Goal: Task Accomplishment & Management: Manage account settings

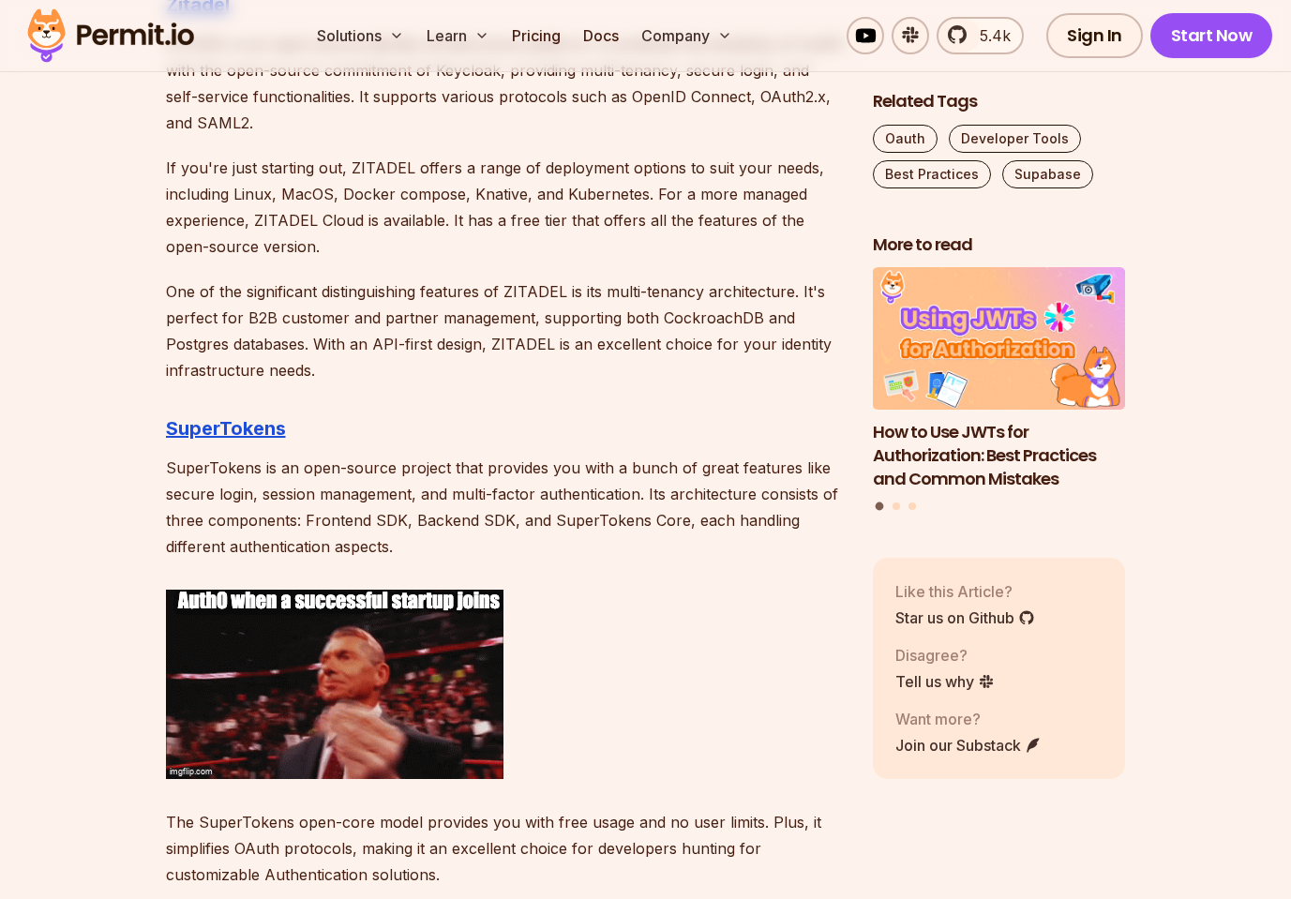
scroll to position [3212, 0]
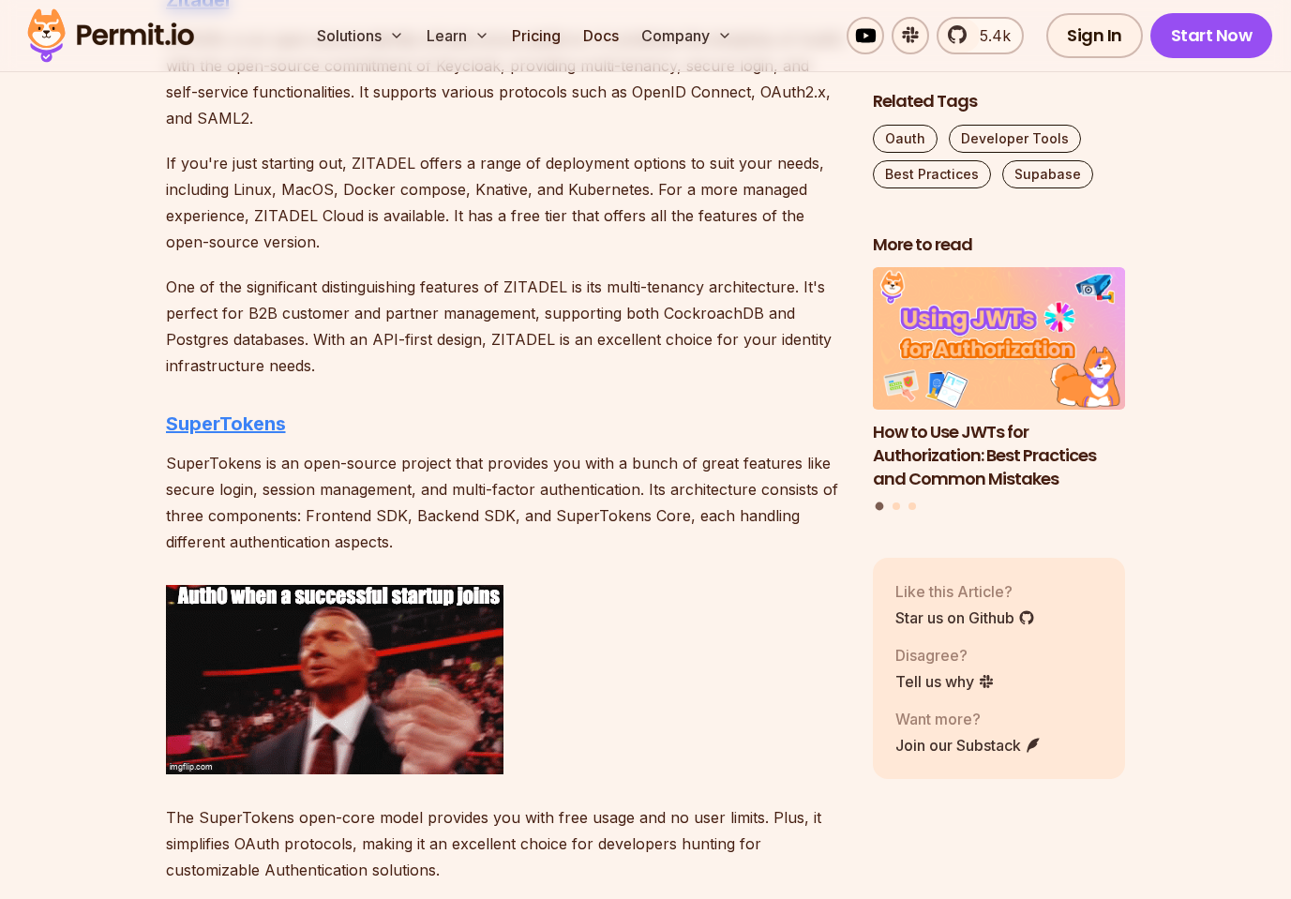
click at [230, 429] on strong "SuperTokens" at bounding box center [226, 423] width 120 height 22
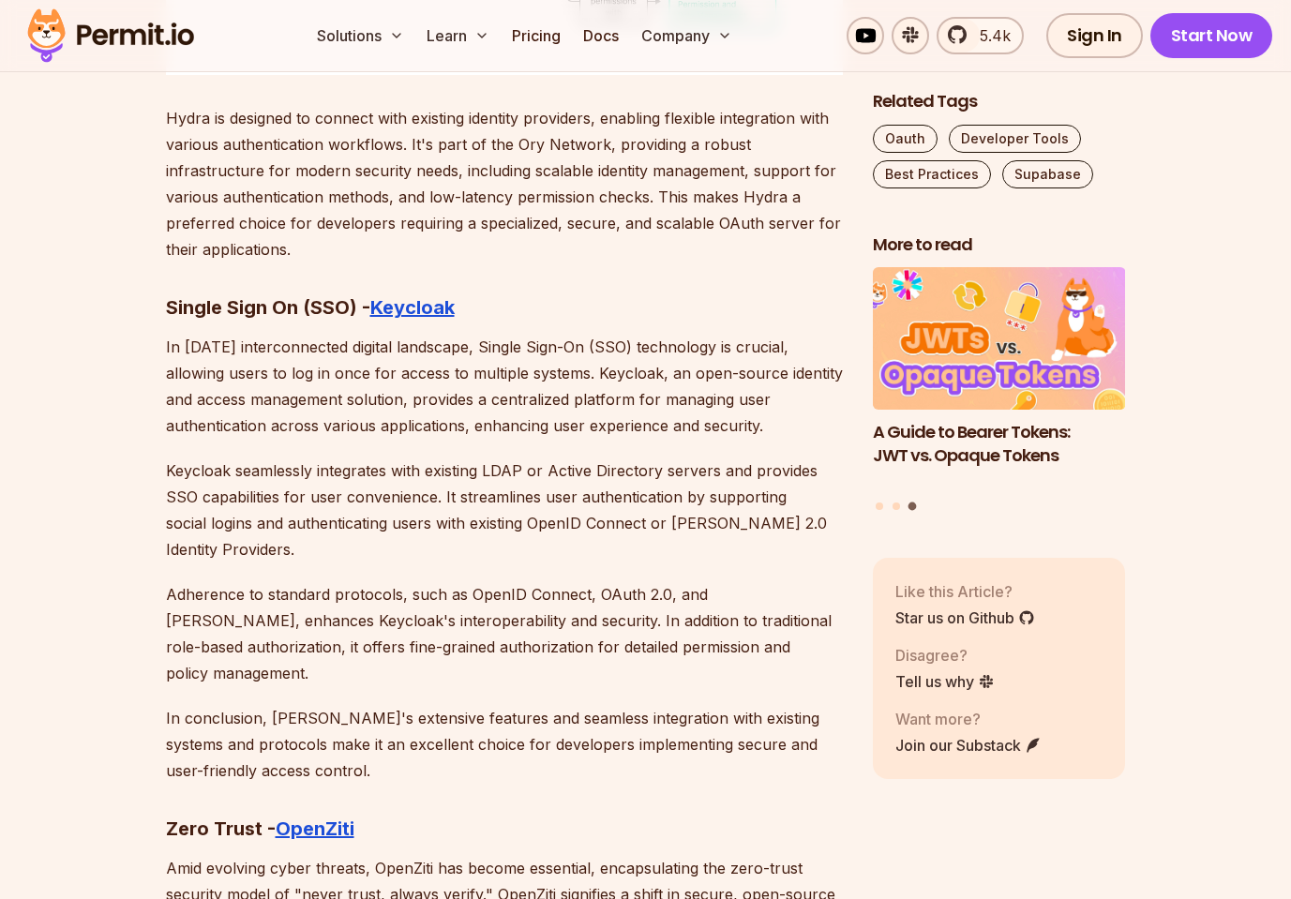
scroll to position [9747, 0]
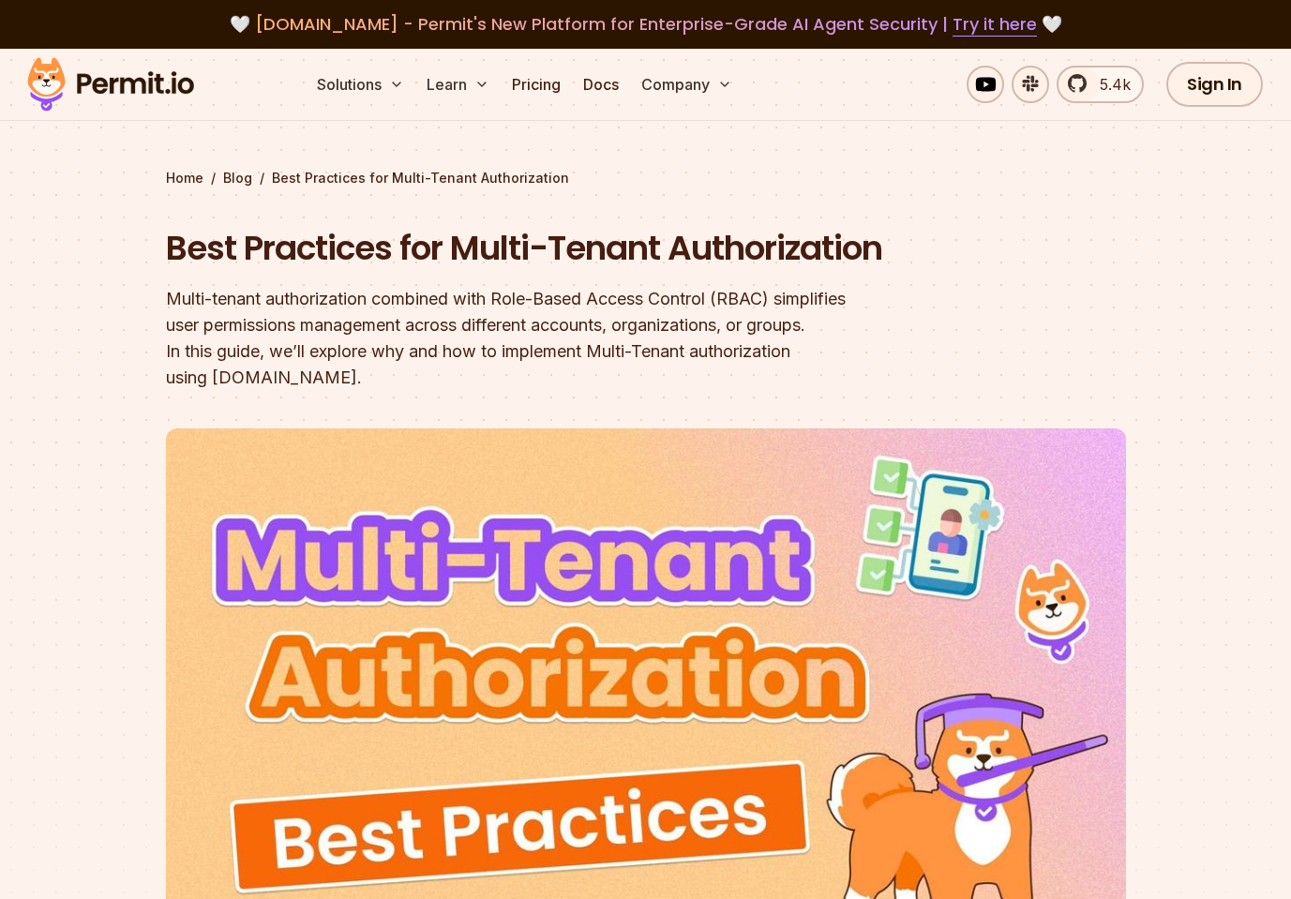
click at [139, 93] on img at bounding box center [111, 84] width 184 height 64
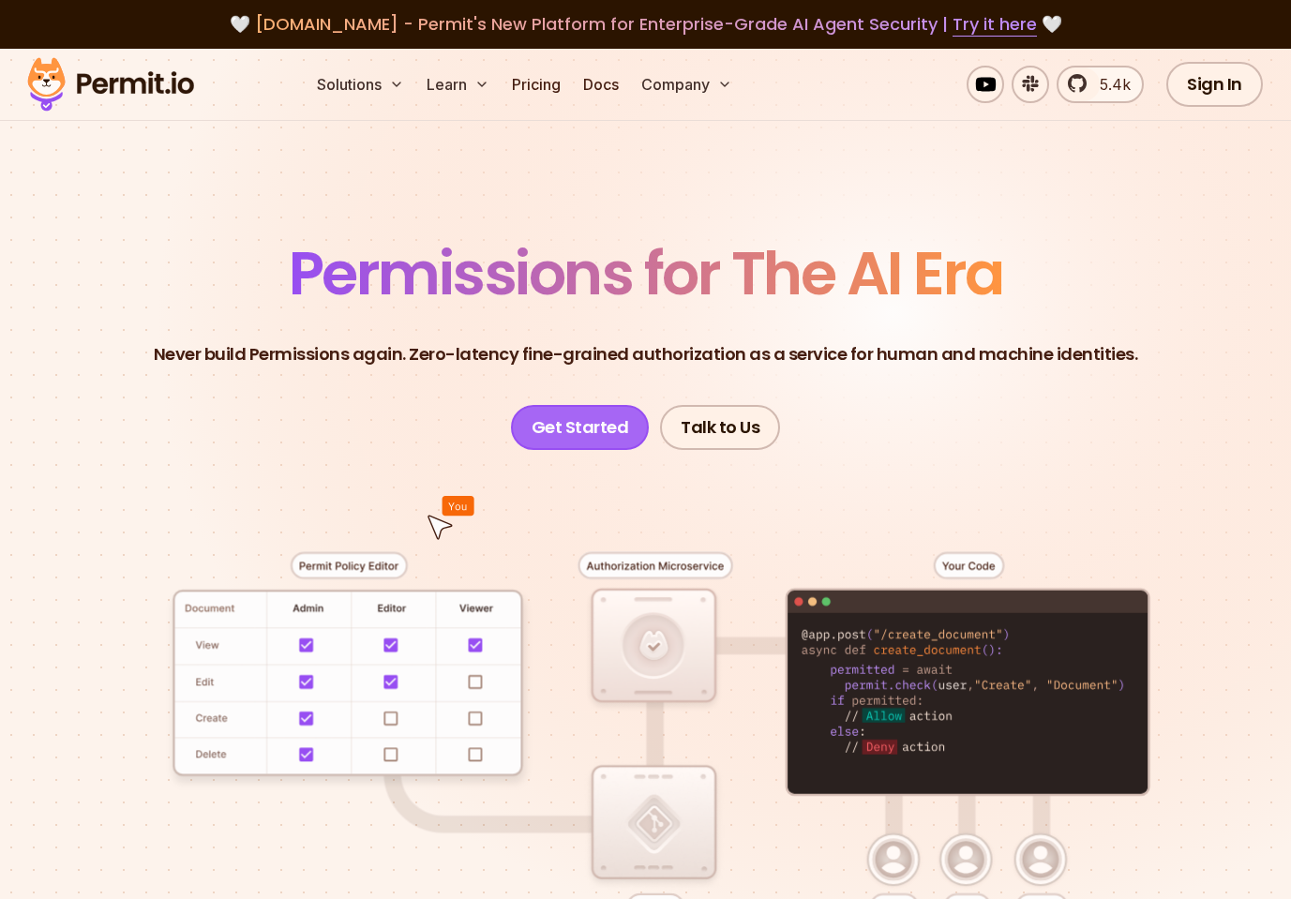
click at [588, 417] on link "Get Started" at bounding box center [580, 427] width 139 height 45
click at [552, 72] on link "Pricing" at bounding box center [536, 84] width 64 height 37
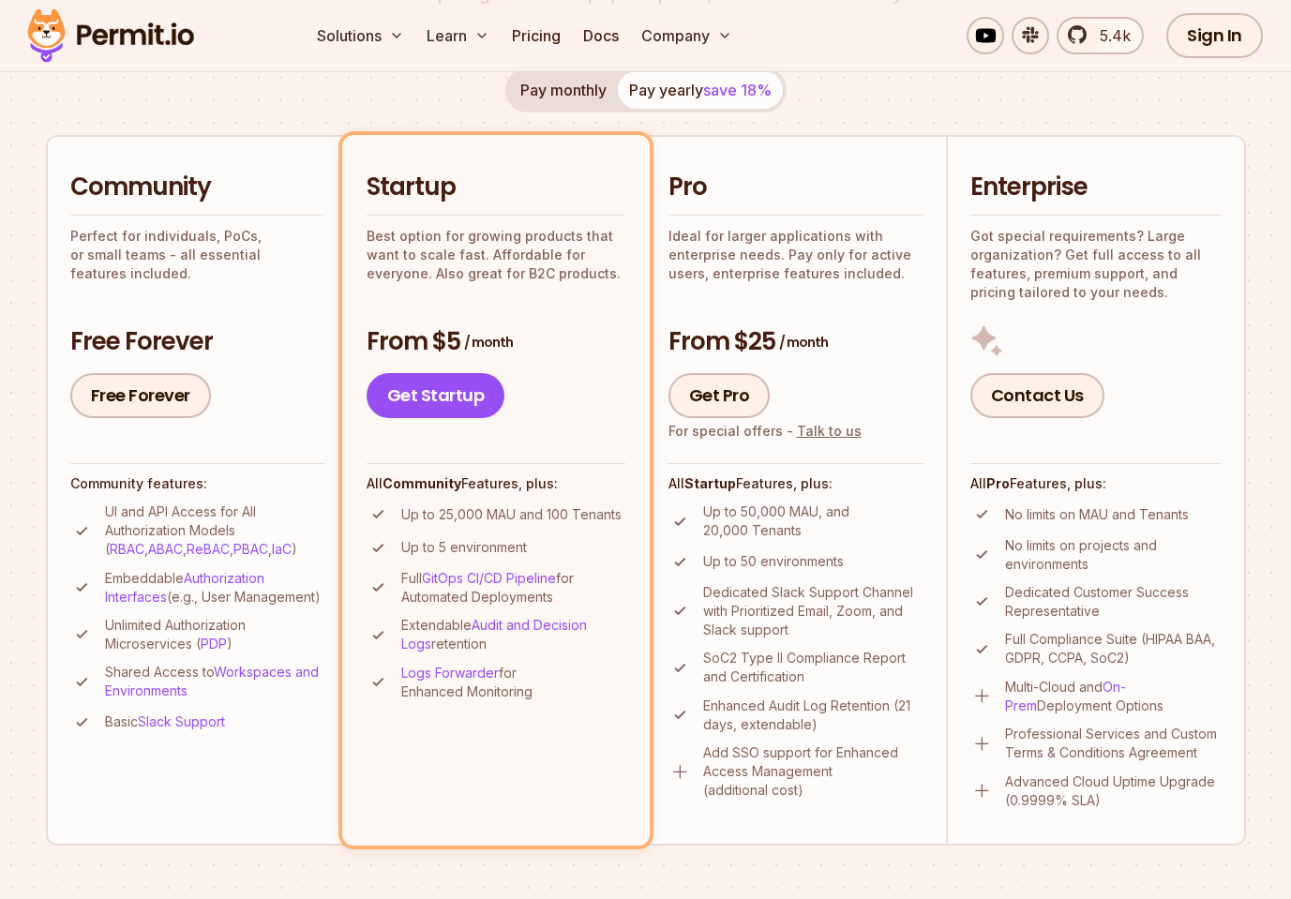
scroll to position [368, 0]
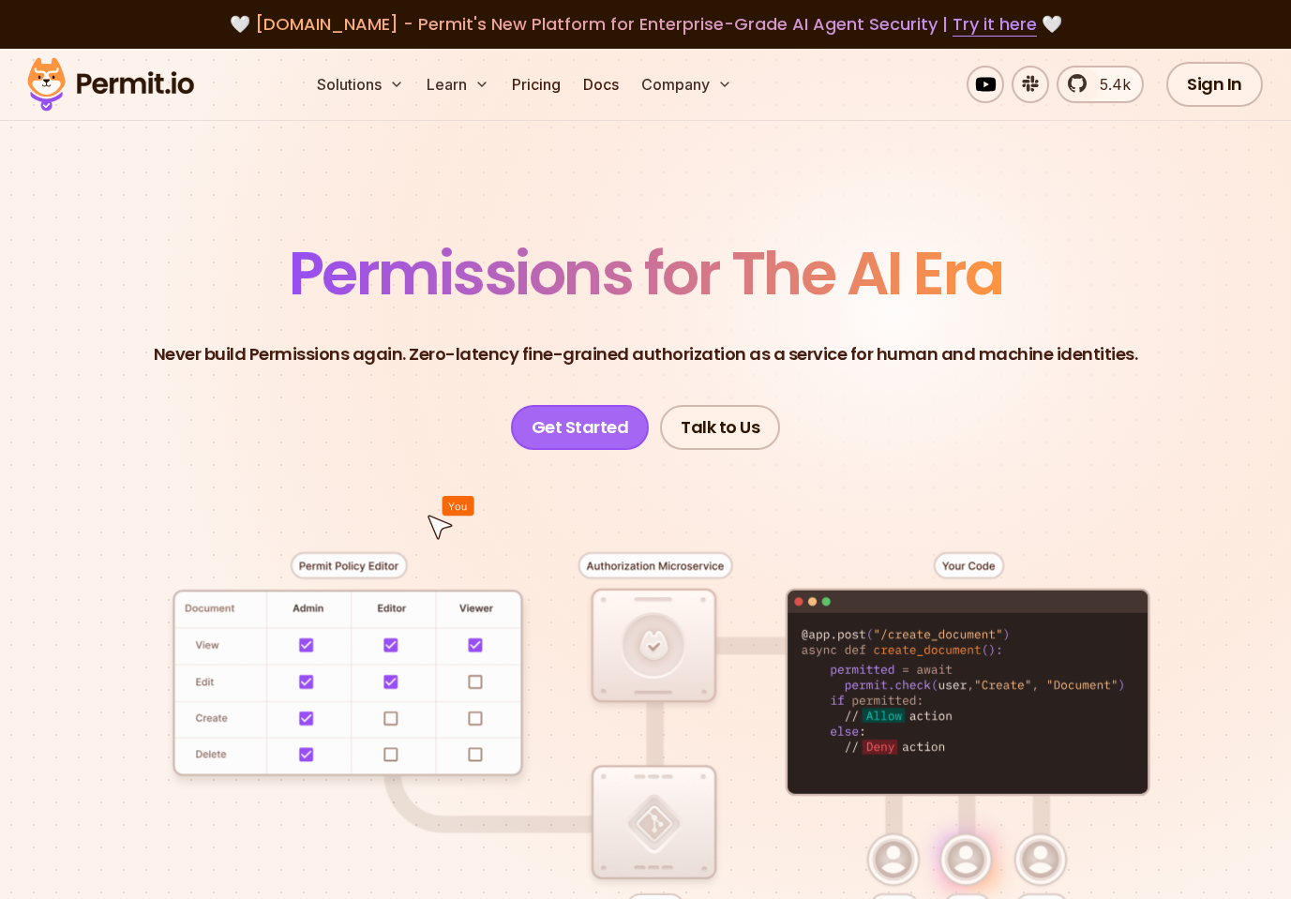
click at [562, 423] on link "Get Started" at bounding box center [580, 427] width 139 height 45
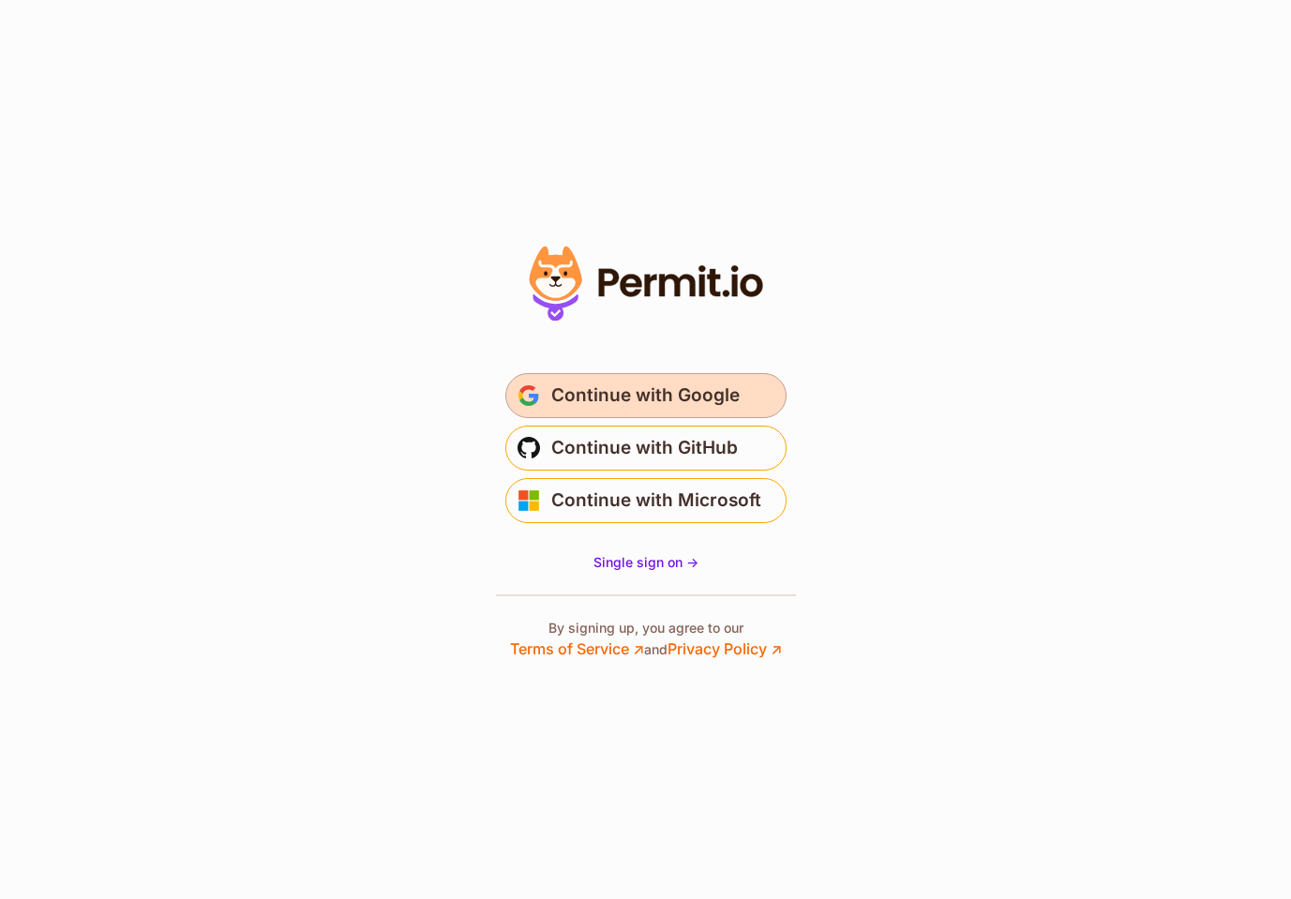
click at [700, 395] on span "Continue with Google" at bounding box center [645, 396] width 188 height 30
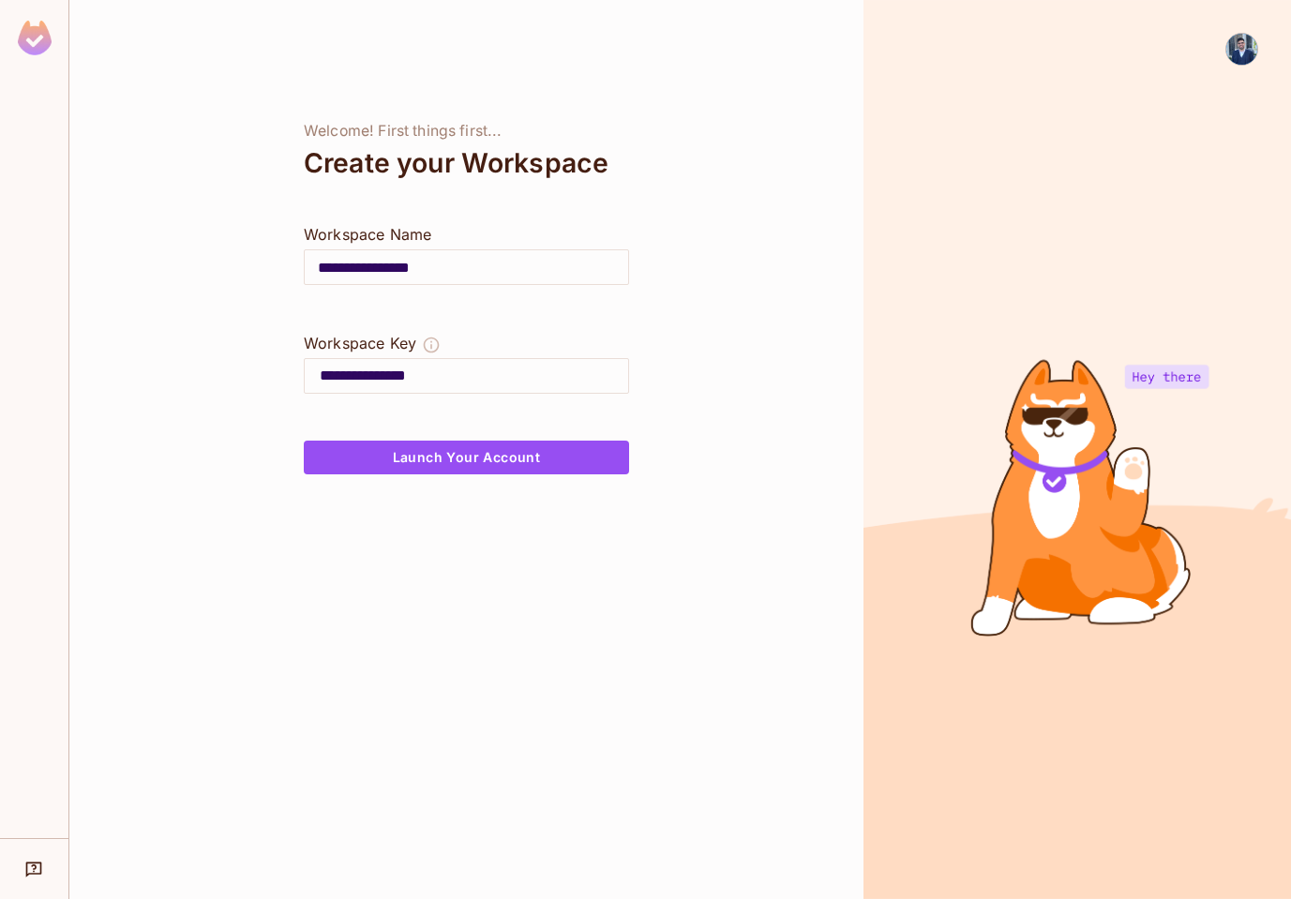
click at [489, 274] on input "**********" at bounding box center [466, 267] width 323 height 52
click at [460, 385] on input "**********" at bounding box center [474, 376] width 308 height 30
click at [475, 472] on button "Launch Your Account" at bounding box center [466, 458] width 325 height 34
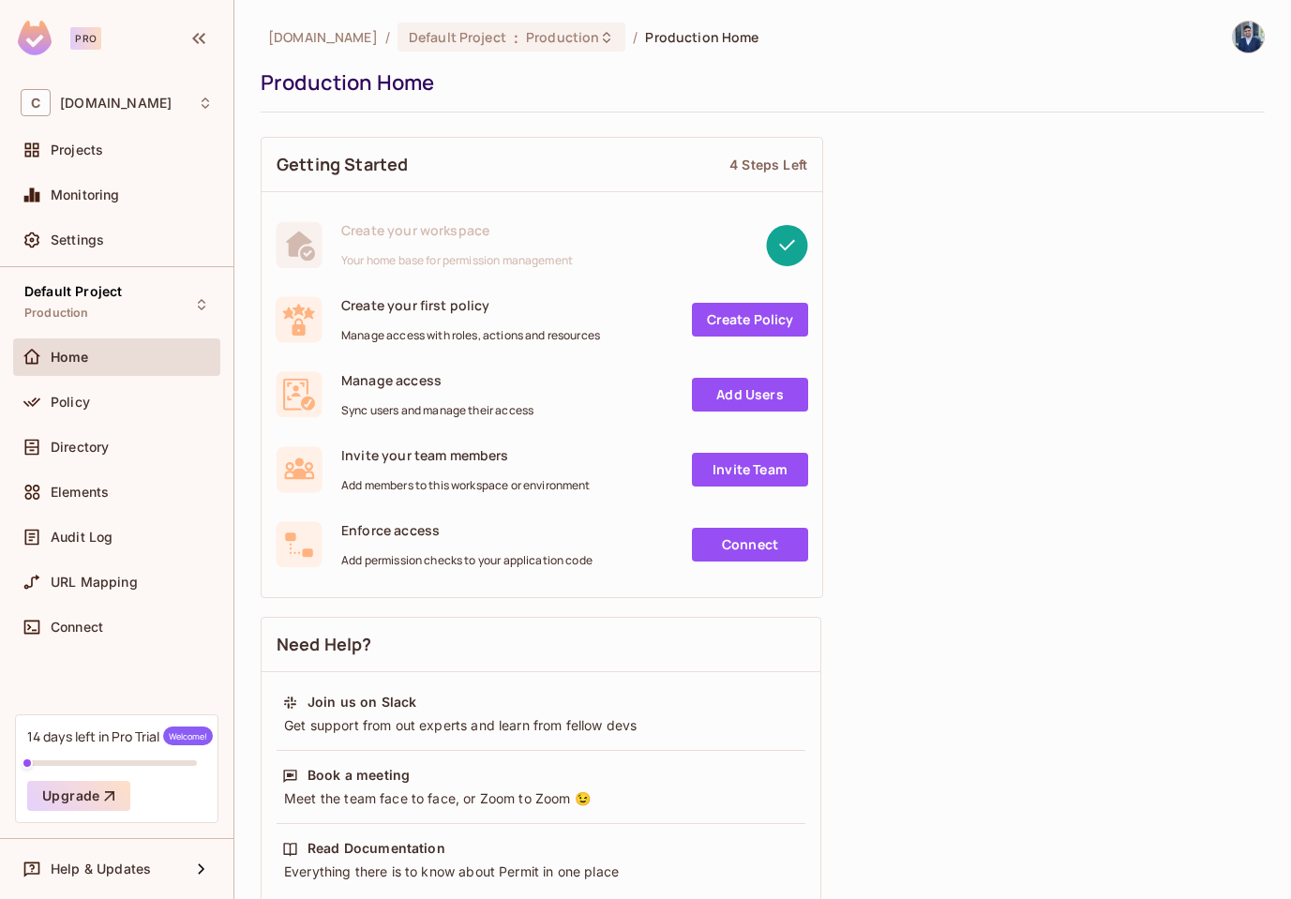
click at [759, 321] on link "Create Policy" at bounding box center [750, 320] width 116 height 34
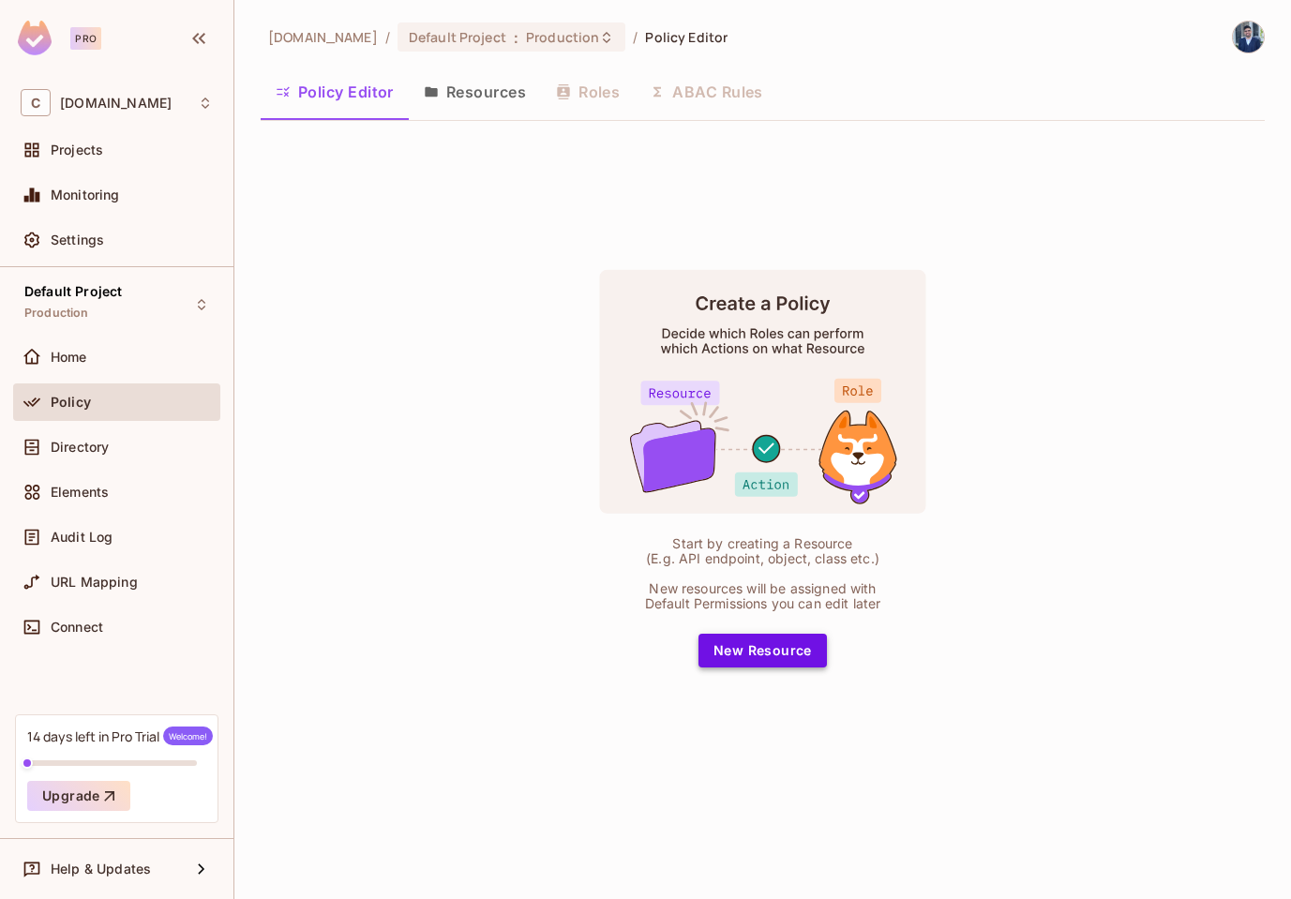
click at [757, 653] on button "New Resource" at bounding box center [762, 651] width 128 height 34
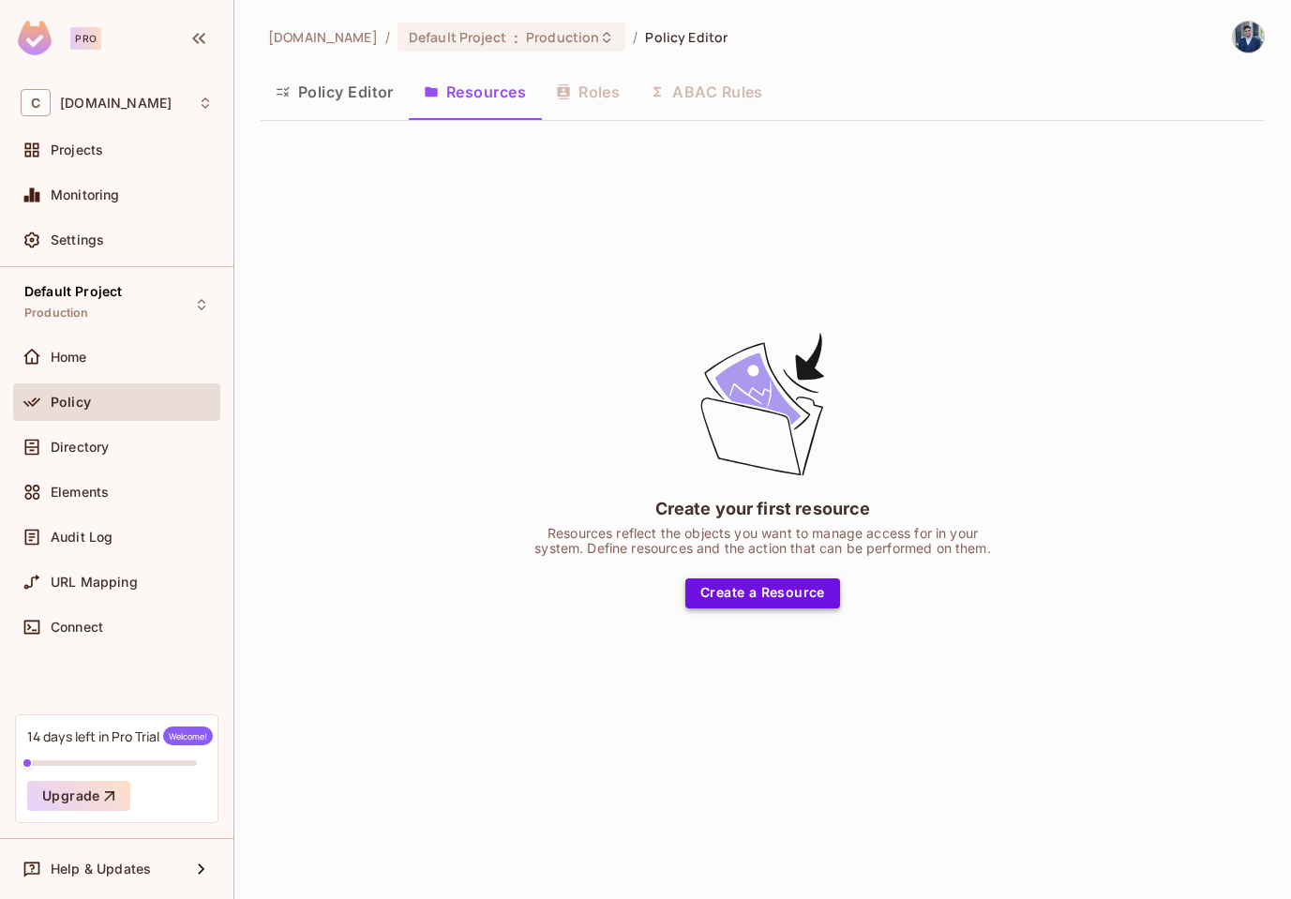
click at [799, 590] on button "Create a Resource" at bounding box center [762, 593] width 155 height 30
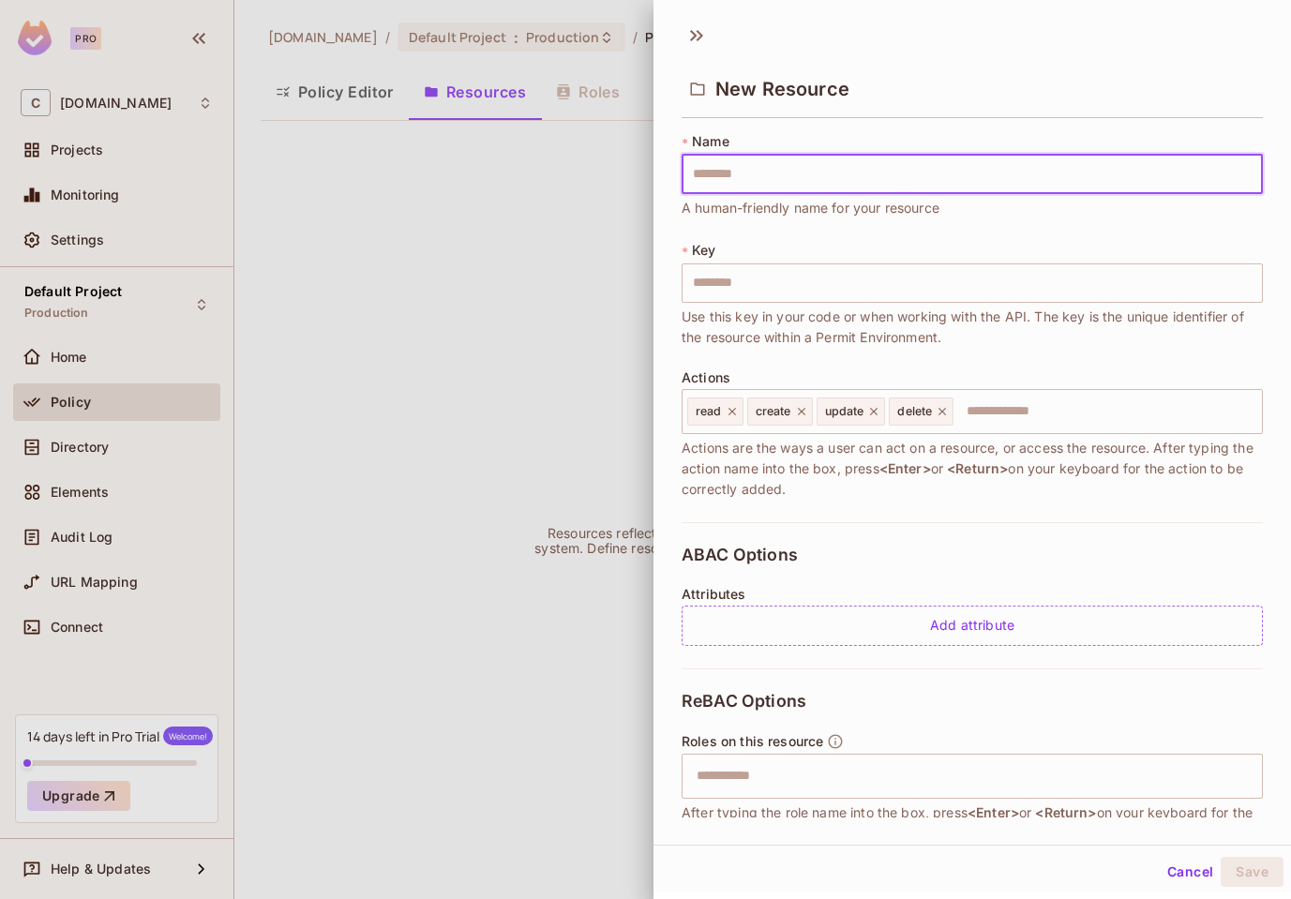
click at [809, 526] on div "ABAC Options Attributes Add attribute" at bounding box center [971, 595] width 581 height 146
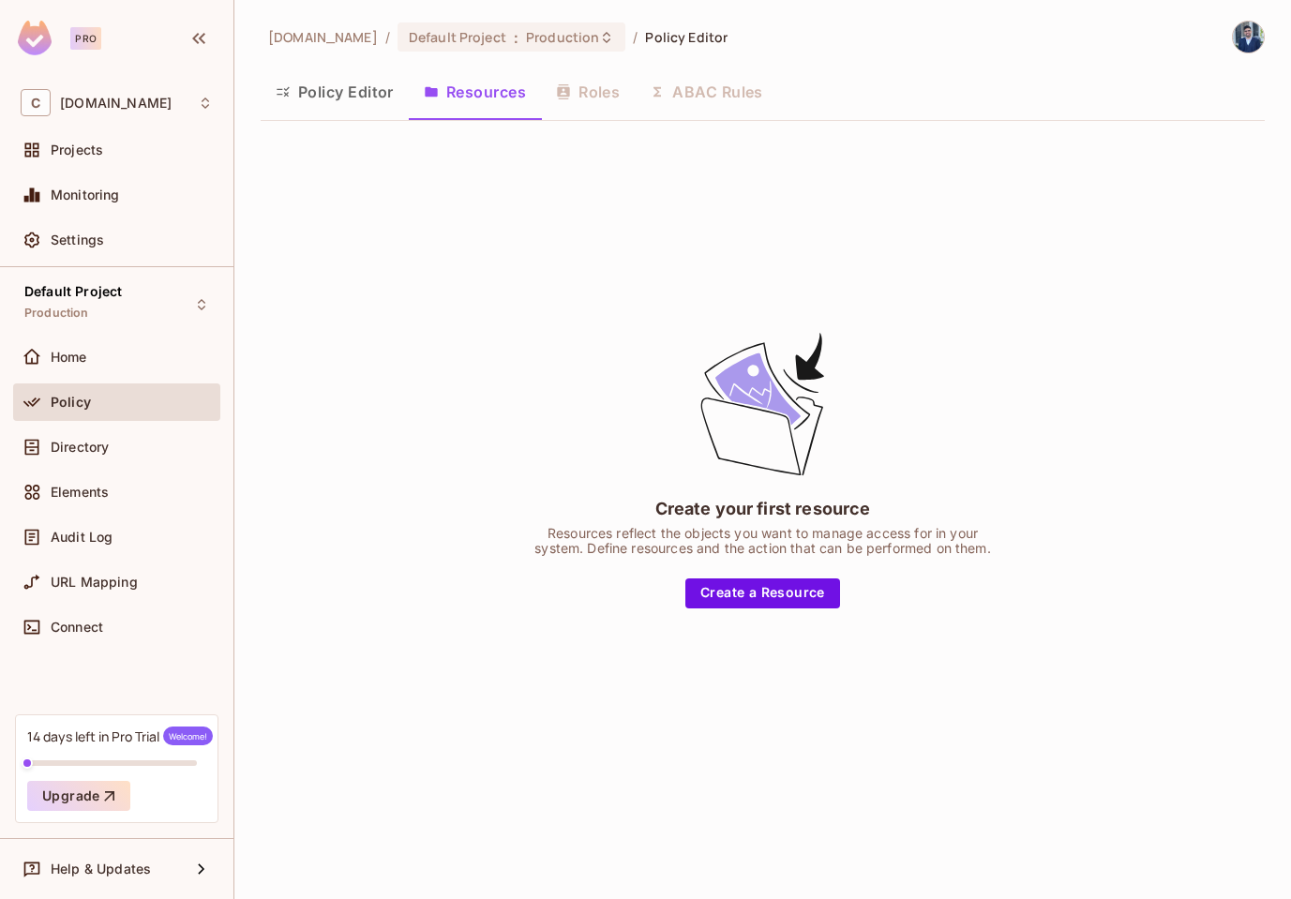
click at [564, 97] on div "Policy Editor Resources Roles ABAC Rules" at bounding box center [763, 91] width 1004 height 47
click at [599, 97] on div "Policy Editor Resources Roles ABAC Rules" at bounding box center [763, 91] width 1004 height 47
click at [496, 46] on div "Default Project : Production" at bounding box center [511, 36] width 228 height 29
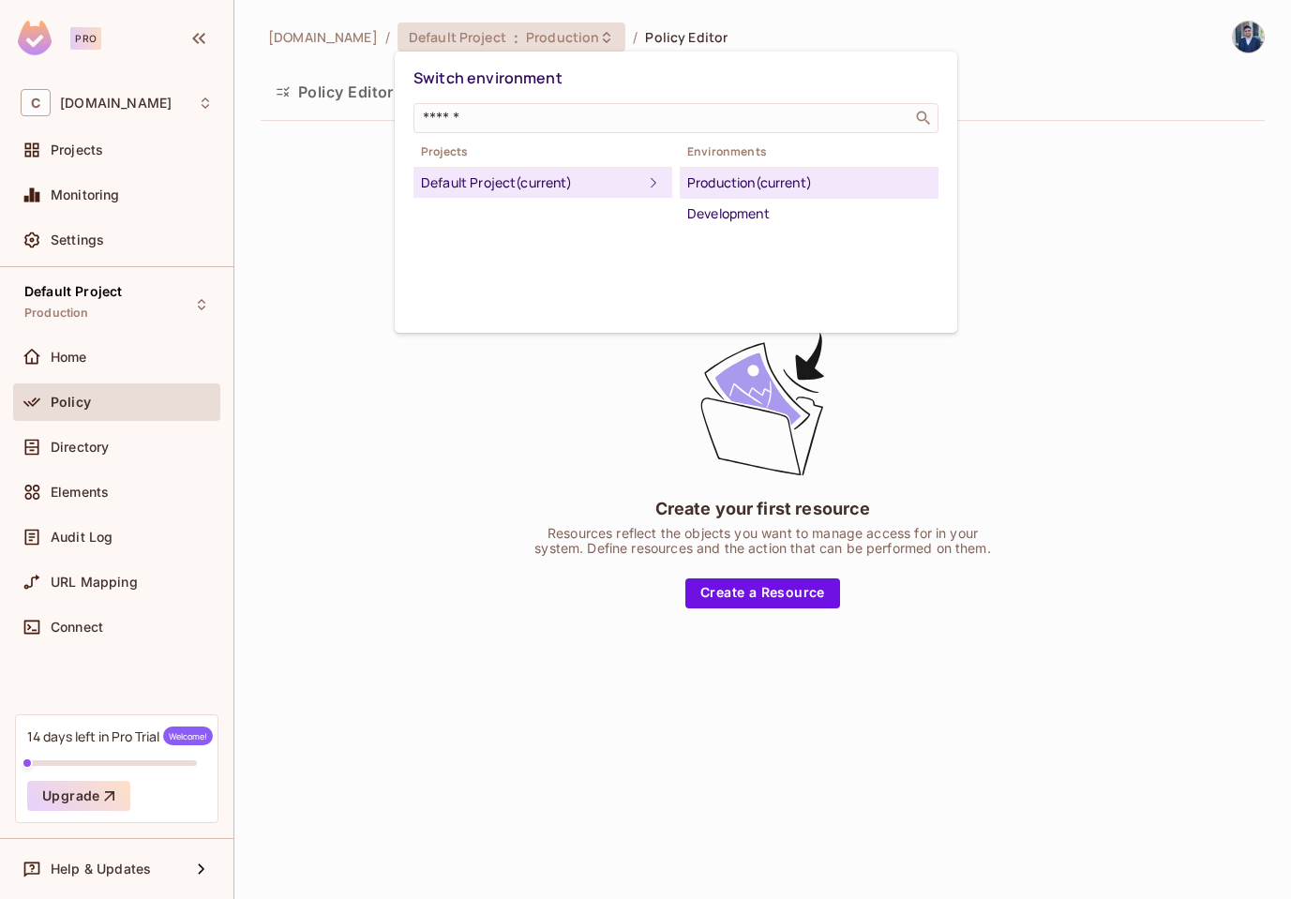
click at [294, 44] on div at bounding box center [645, 449] width 1291 height 899
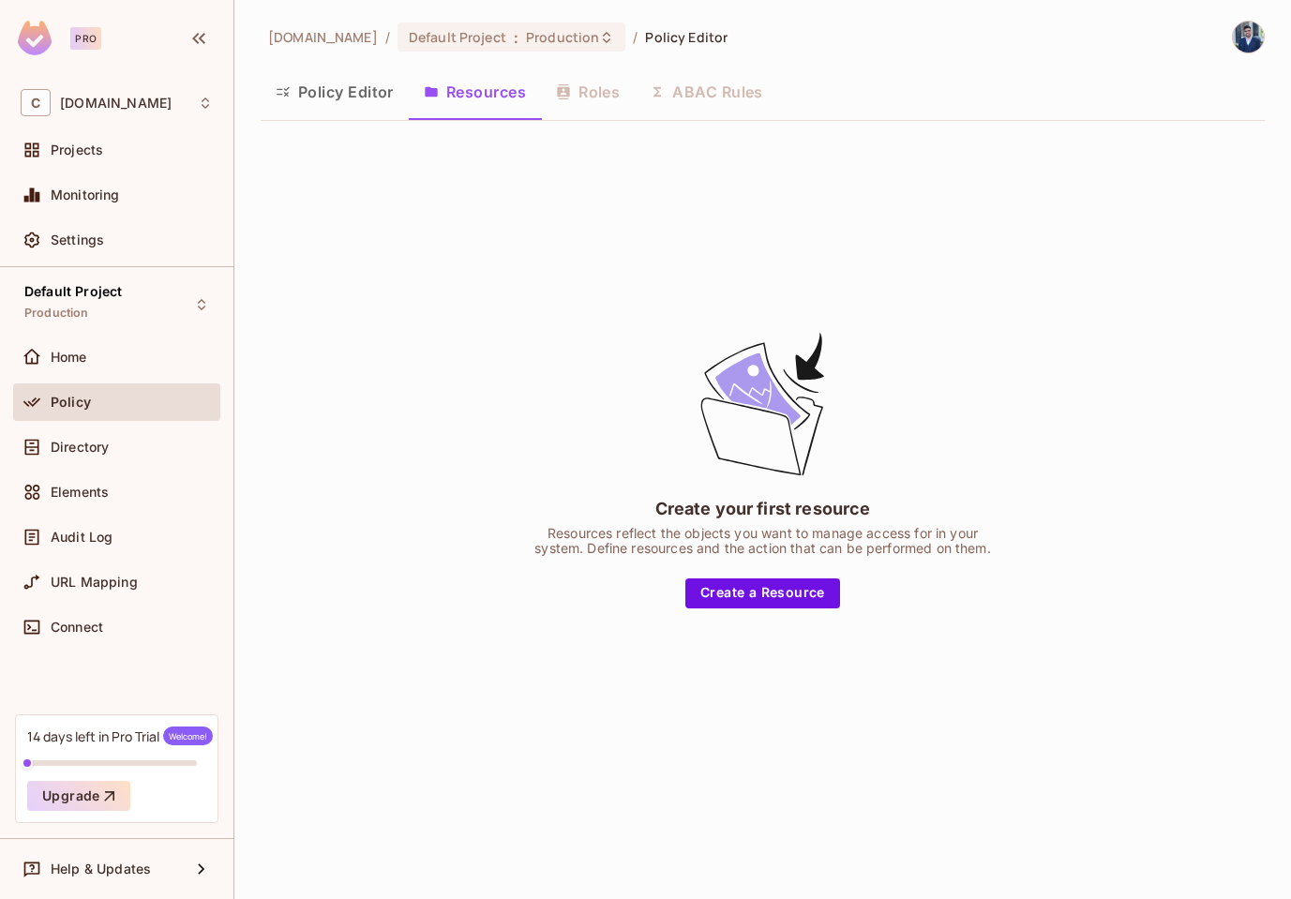
click at [322, 24] on ol "curatedforyou.io / Default Project : Production / Policy Editor" at bounding box center [497, 36] width 459 height 29
click at [324, 48] on ol "curatedforyou.io / Default Project : Production / Policy Editor" at bounding box center [497, 36] width 459 height 29
click at [97, 356] on div "Home" at bounding box center [132, 357] width 162 height 15
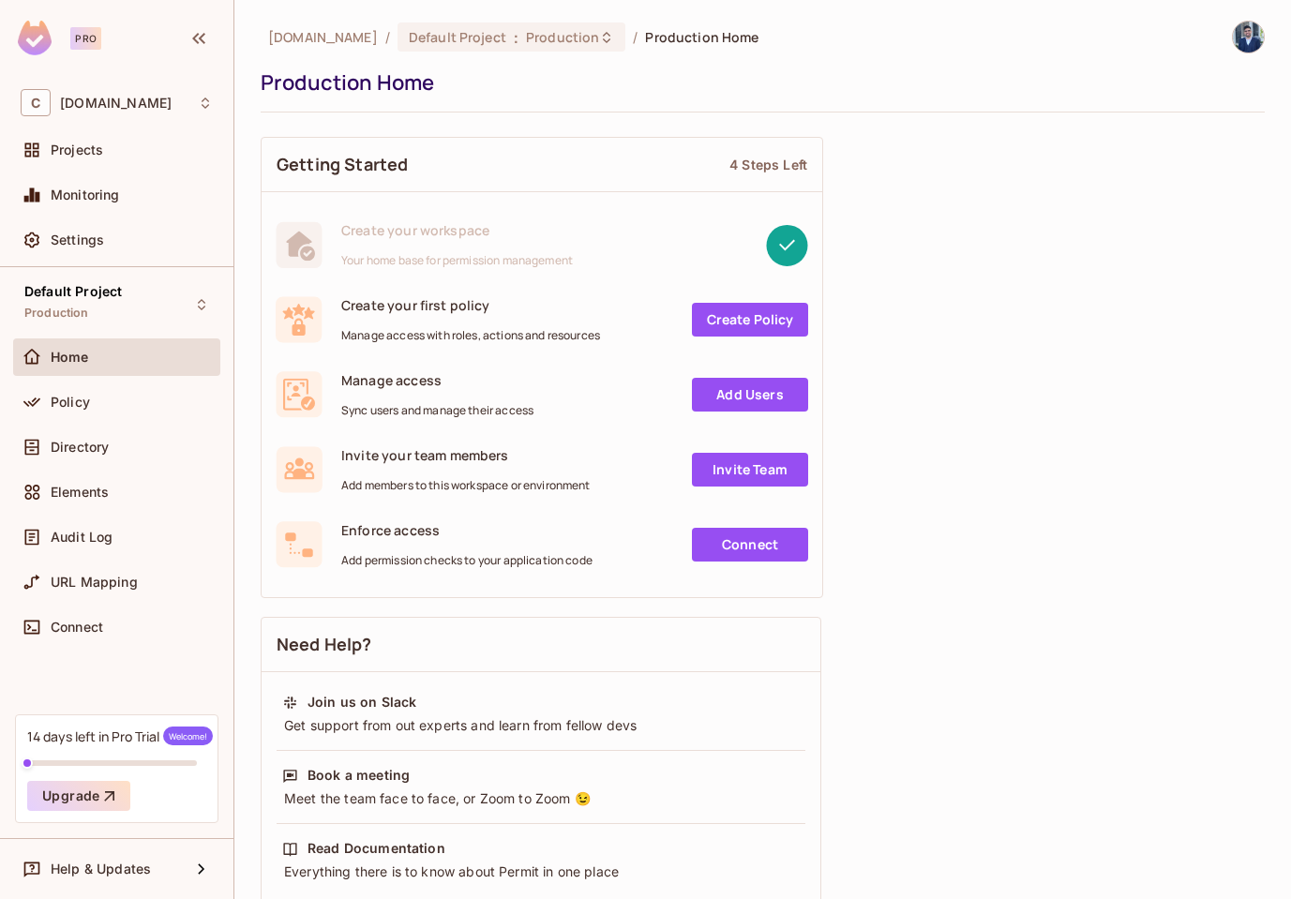
click at [776, 396] on link "Add Users" at bounding box center [750, 395] width 116 height 34
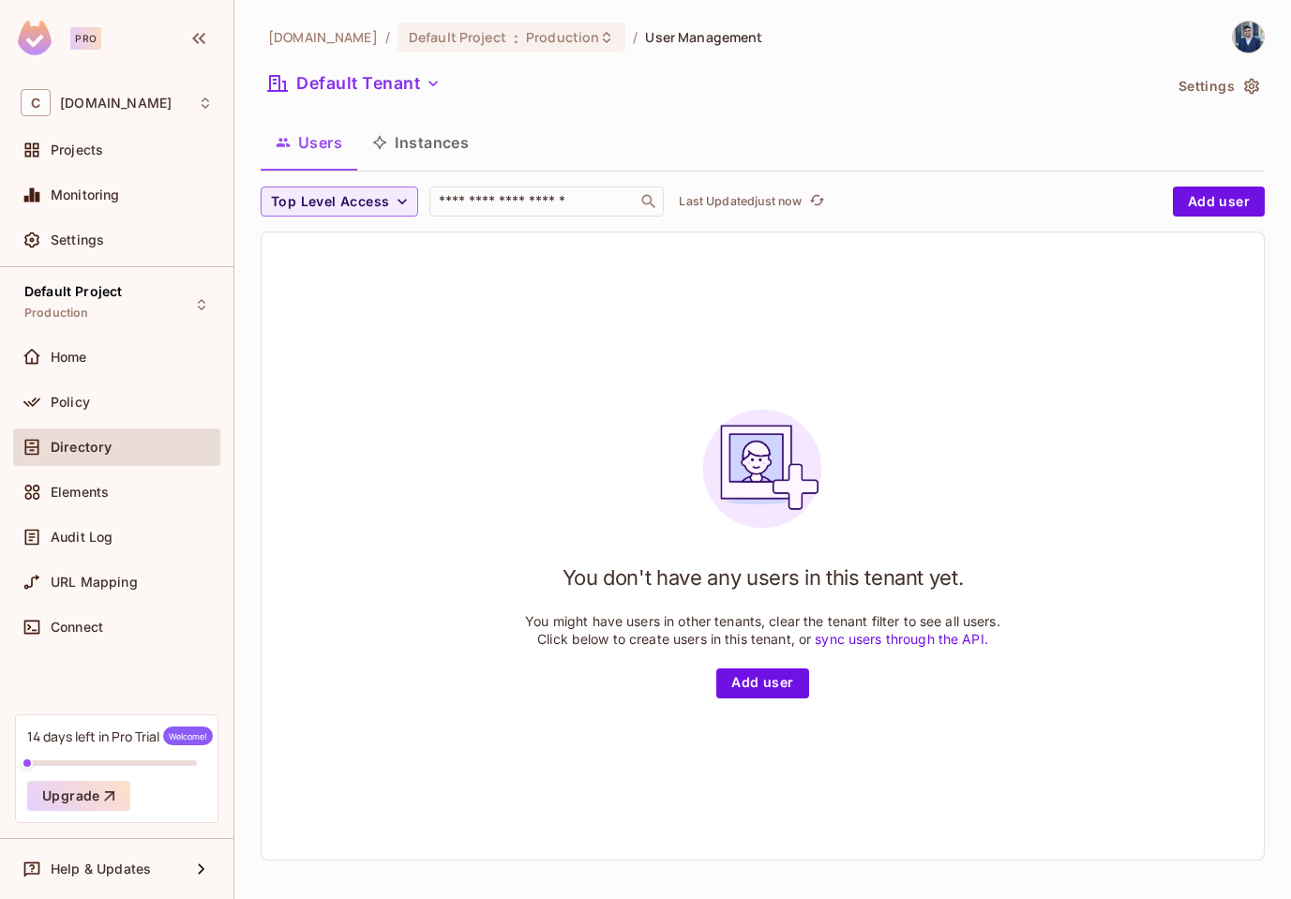
click at [442, 144] on button "Instances" at bounding box center [420, 142] width 127 height 47
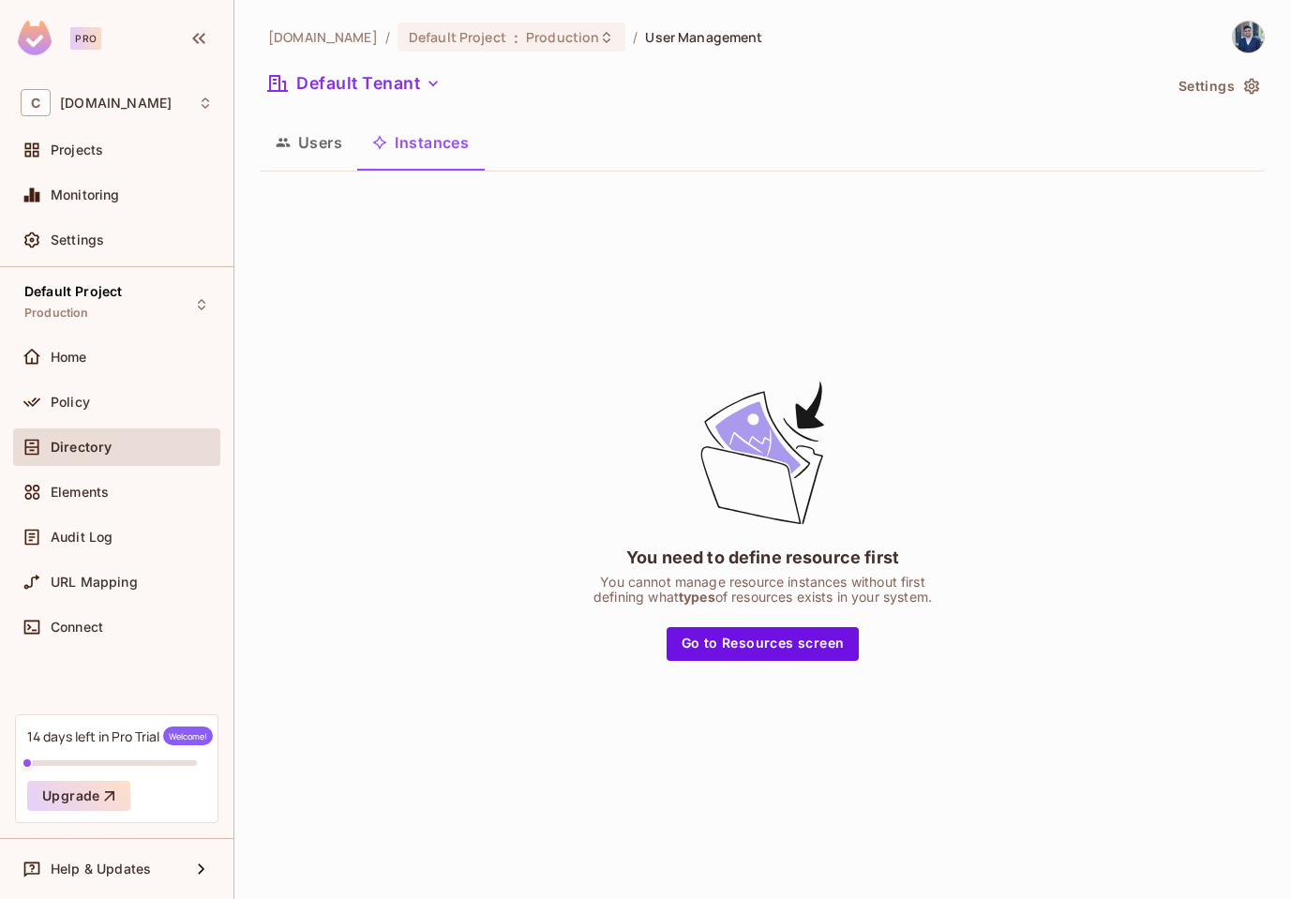
click at [291, 140] on button "Users" at bounding box center [309, 142] width 97 height 47
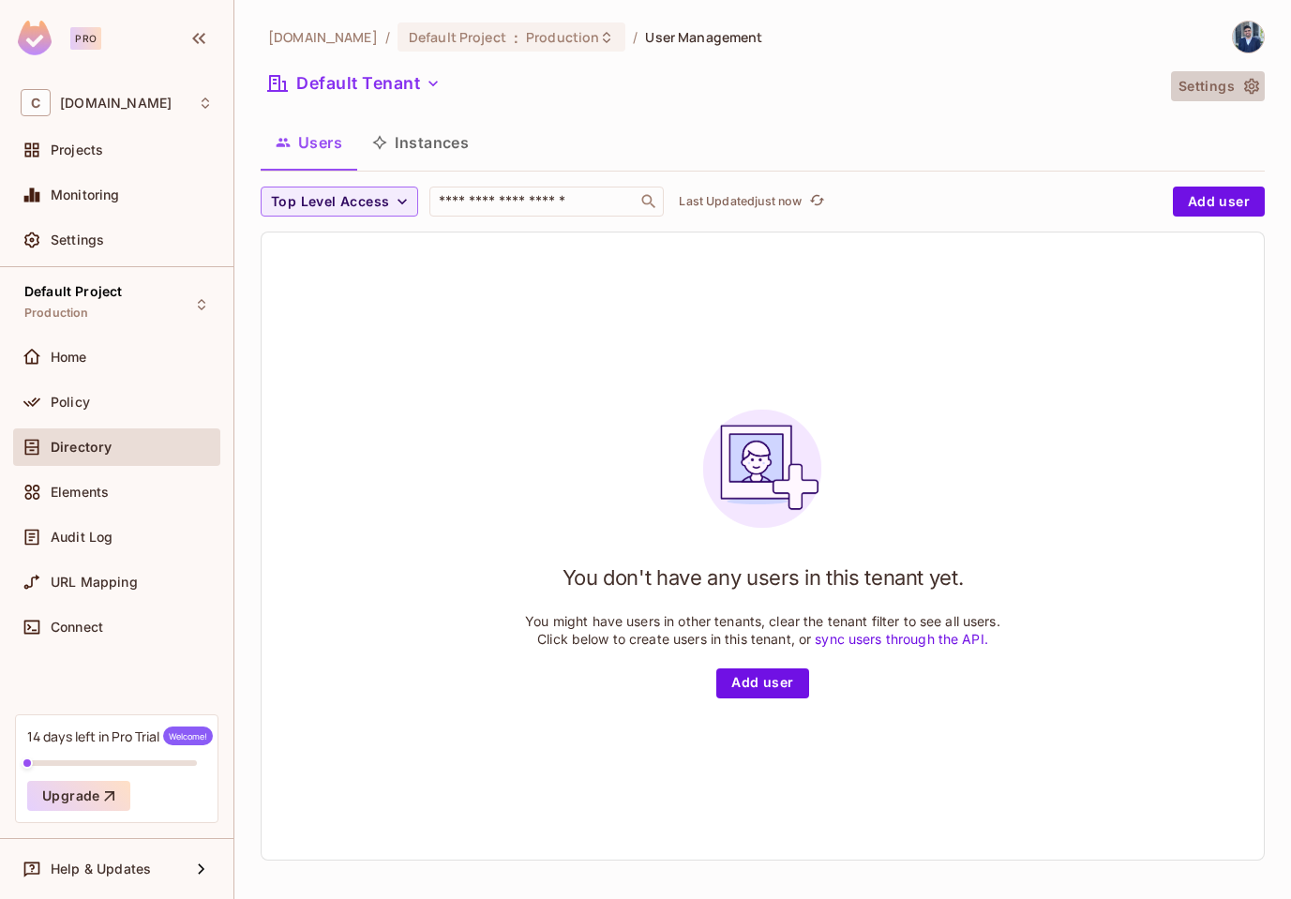
click at [1248, 84] on icon "button" at bounding box center [1251, 87] width 15 height 16
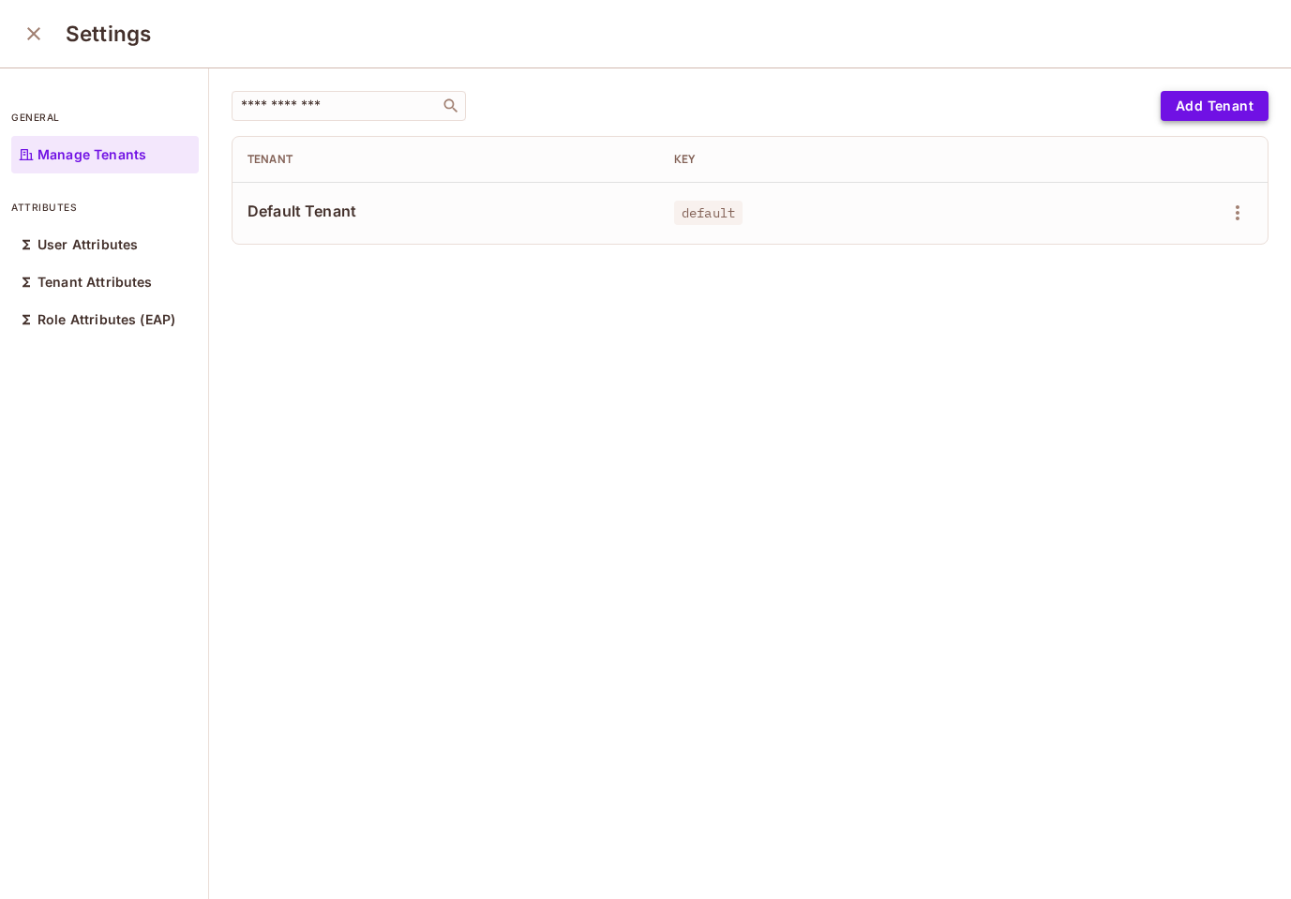
click at [1224, 109] on button "Add Tenant" at bounding box center [1214, 106] width 108 height 30
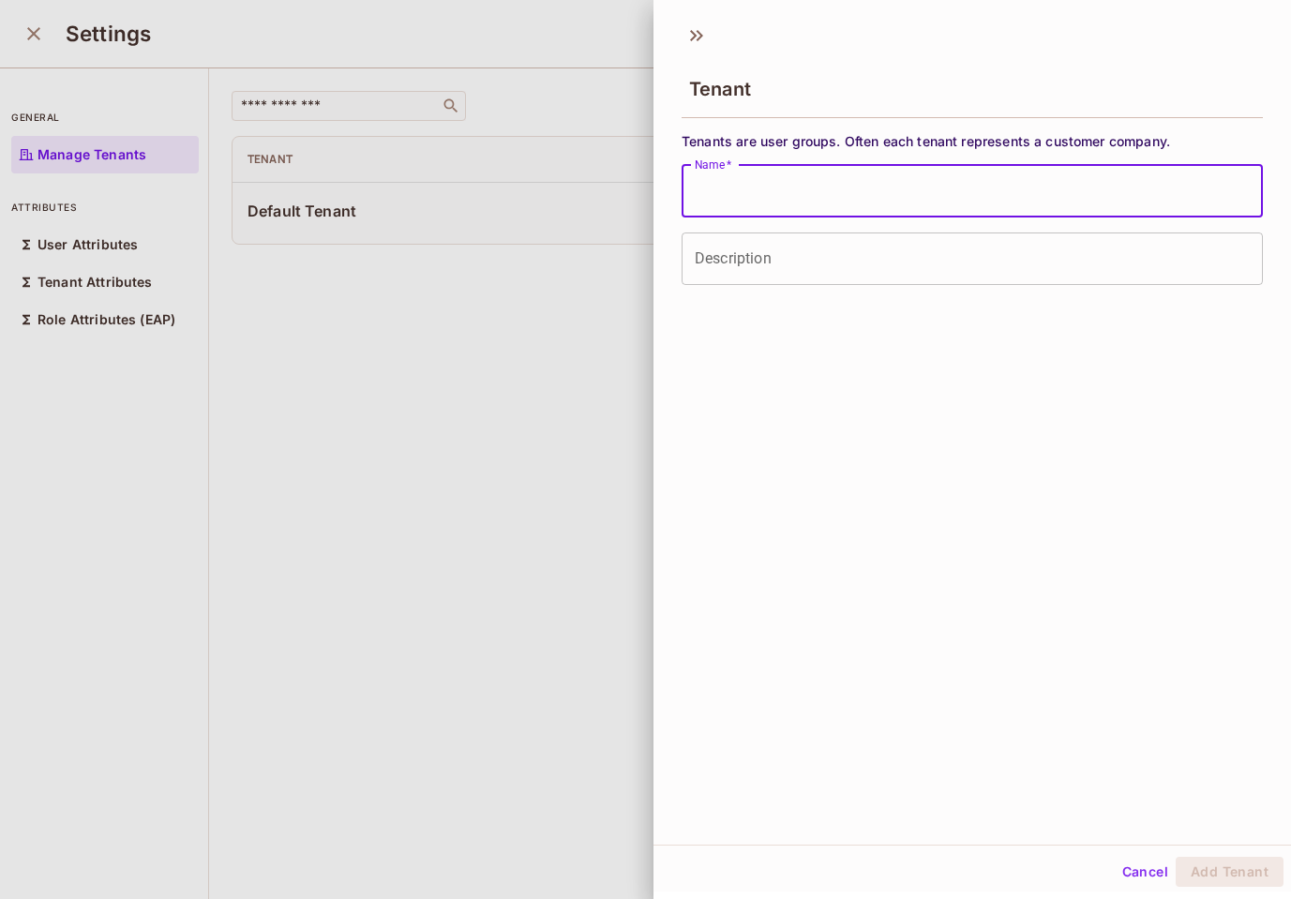
click at [763, 190] on input "Name   *" at bounding box center [971, 191] width 581 height 52
click at [512, 465] on div at bounding box center [645, 449] width 1291 height 899
